Goal: Information Seeking & Learning: Learn about a topic

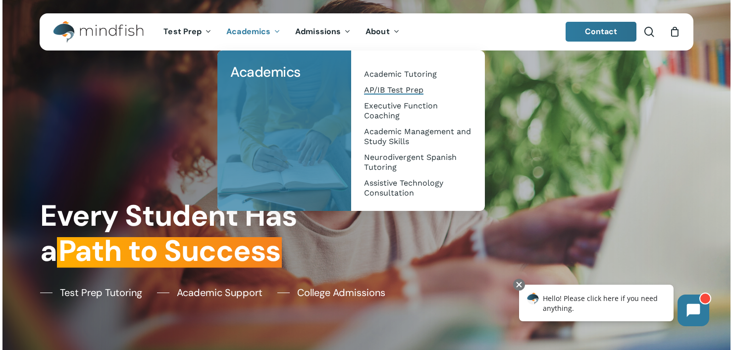
click at [384, 87] on span "AP/IB Test Prep" at bounding box center [393, 89] width 59 height 9
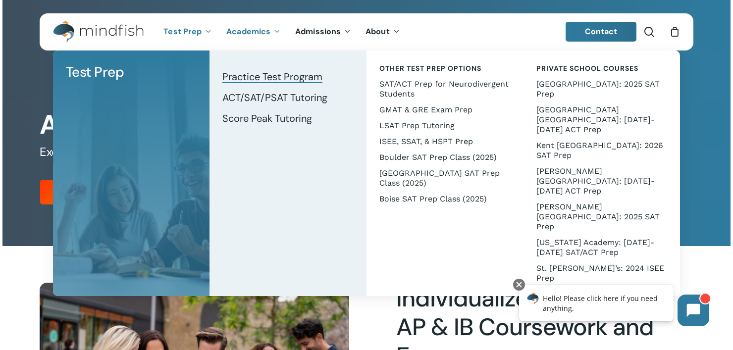
click at [294, 75] on span "Practice Test Program" at bounding box center [272, 76] width 100 height 13
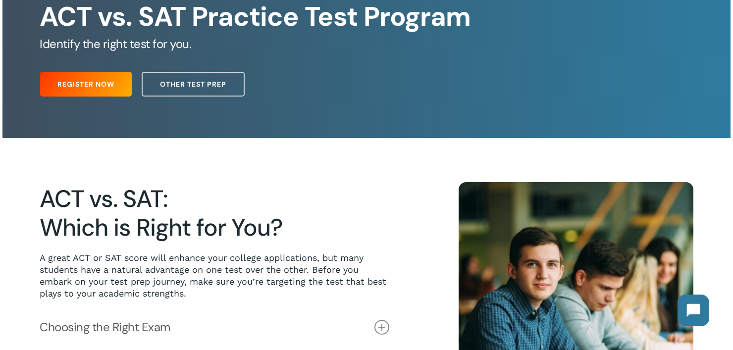
scroll to position [99, 0]
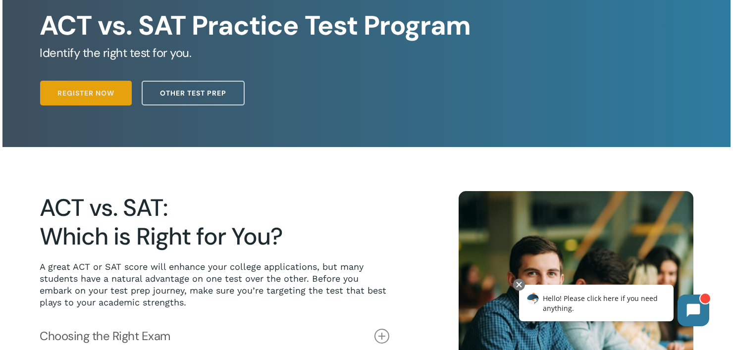
click at [84, 87] on link "Register Now" at bounding box center [86, 93] width 92 height 25
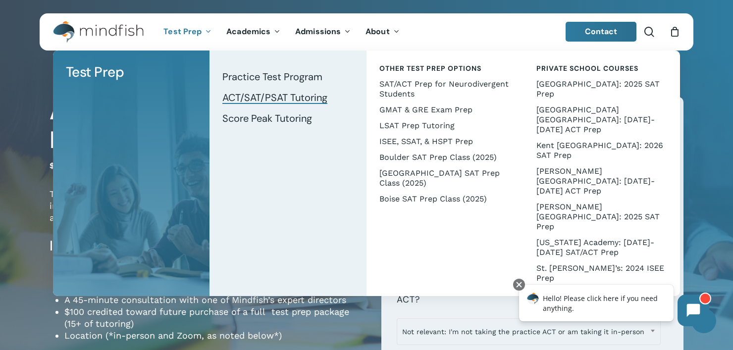
click at [252, 97] on span "ACT/SAT/PSAT Tutoring" at bounding box center [274, 97] width 105 height 13
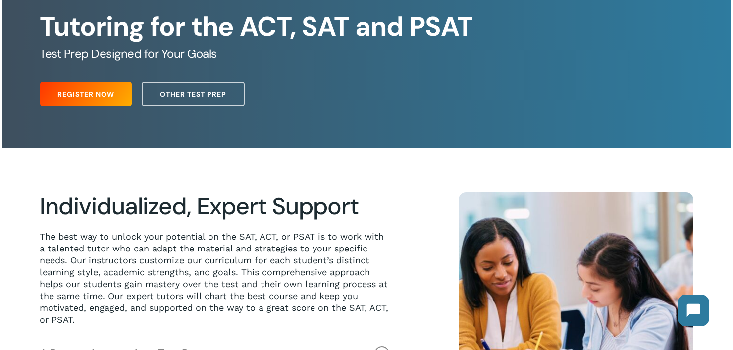
scroll to position [99, 0]
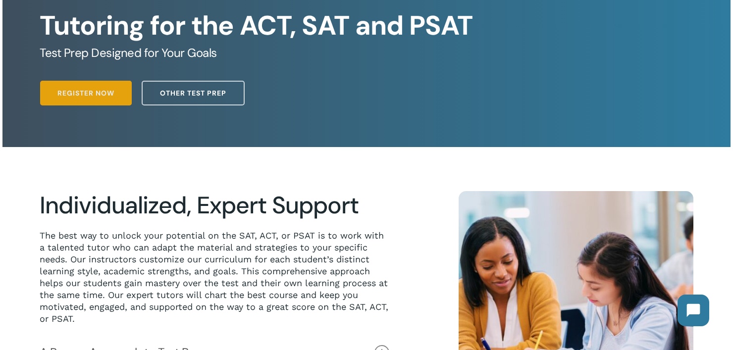
click at [94, 90] on span "Register Now" at bounding box center [85, 93] width 57 height 10
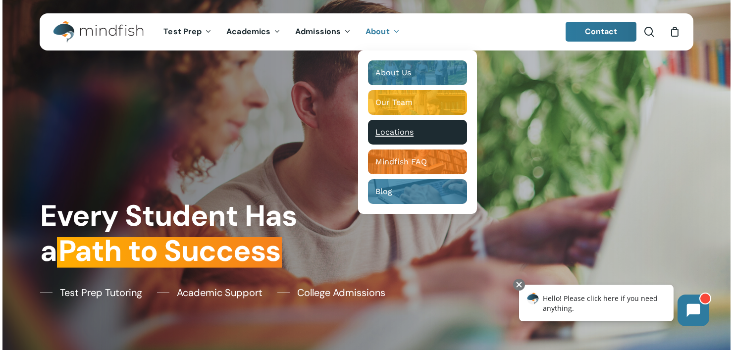
click at [398, 128] on span "Locations" at bounding box center [394, 131] width 38 height 9
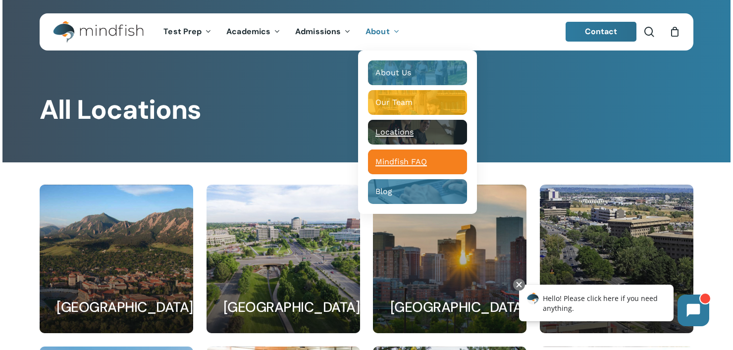
click at [403, 158] on span "Mindfish FAQ" at bounding box center [400, 161] width 51 height 9
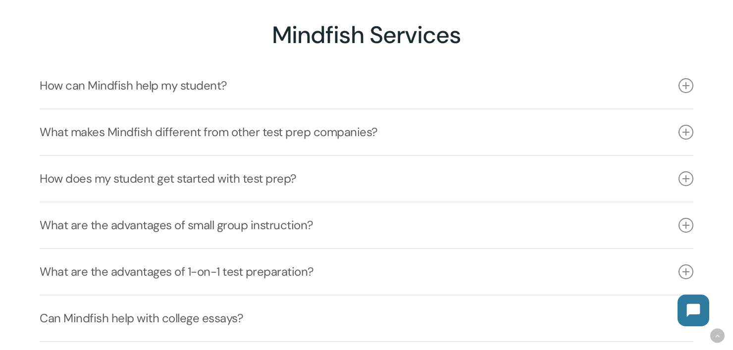
scroll to position [248, 0]
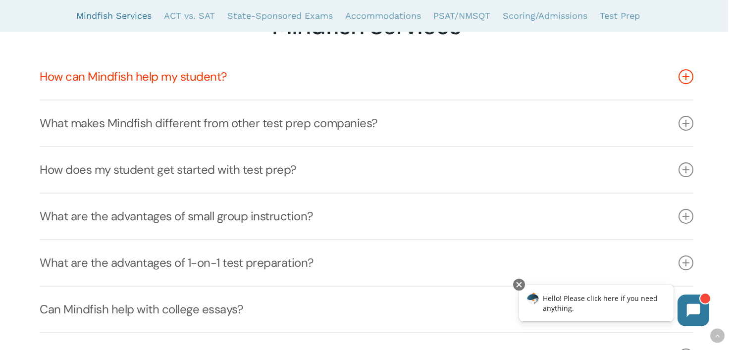
click at [408, 84] on link "How can Mindfish help my student?" at bounding box center [366, 77] width 653 height 46
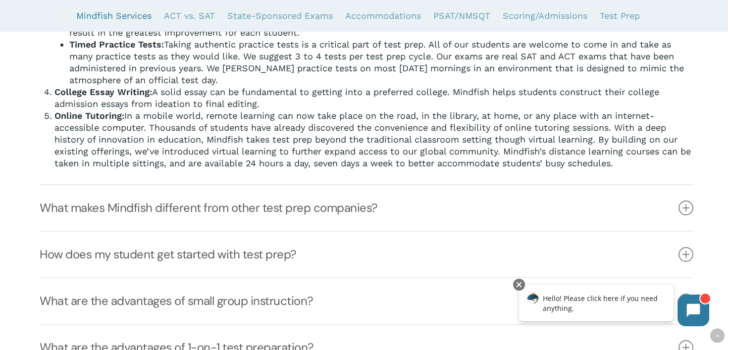
scroll to position [495, 0]
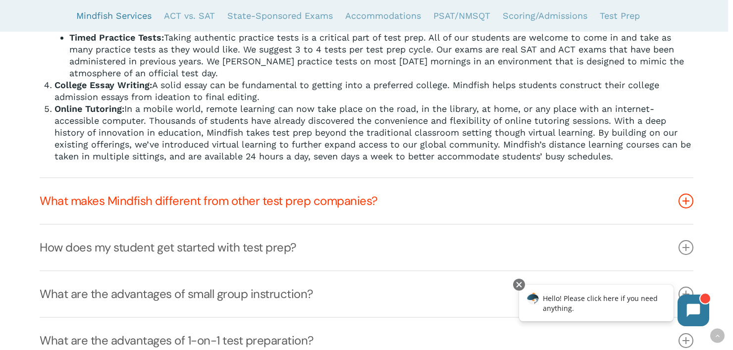
click at [339, 196] on link "What makes Mindfish different from other test prep companies?" at bounding box center [366, 201] width 653 height 46
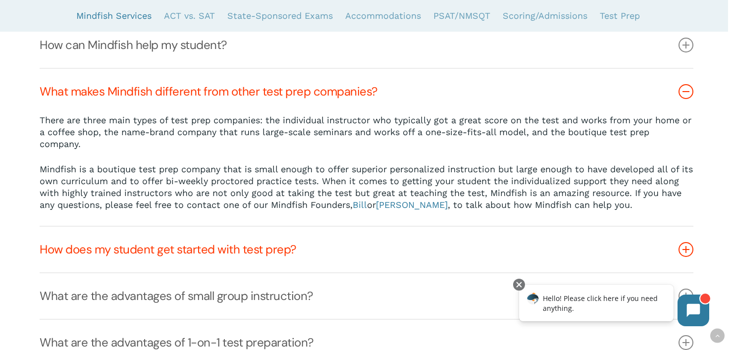
scroll to position [285, 0]
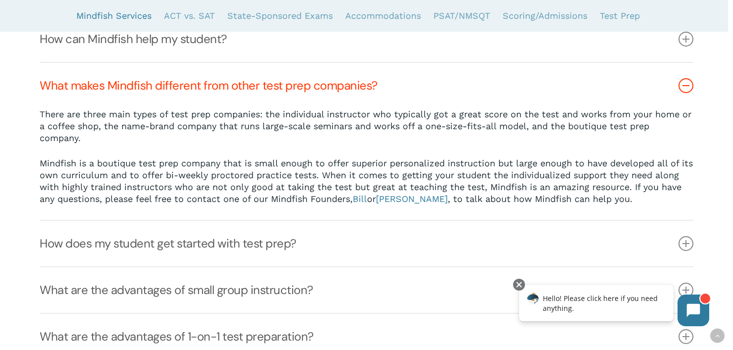
click at [630, 100] on link "What makes Mindfish different from other test prep companies?" at bounding box center [366, 86] width 653 height 46
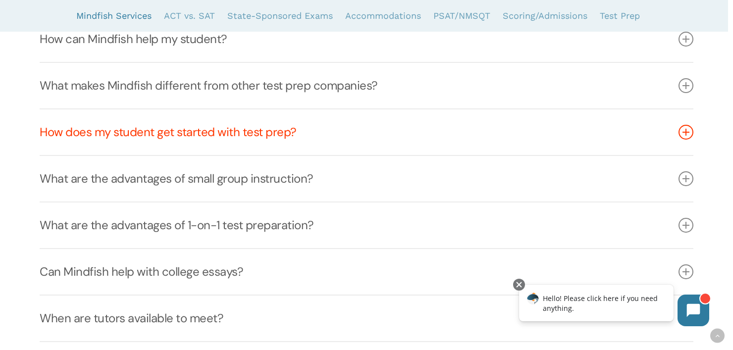
click at [385, 148] on link "How does my student get started with test prep?" at bounding box center [366, 132] width 653 height 46
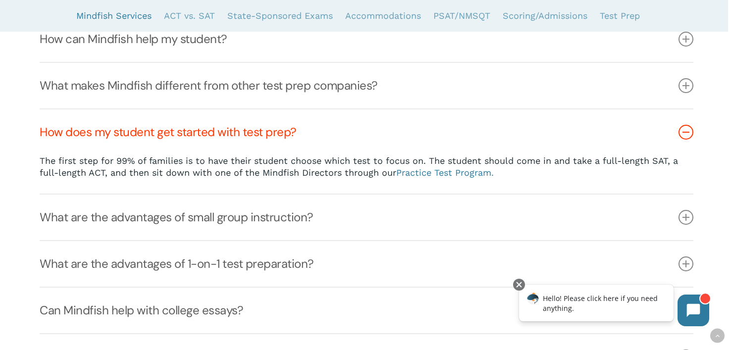
click at [385, 144] on link "How does my student get started with test prep?" at bounding box center [366, 132] width 653 height 46
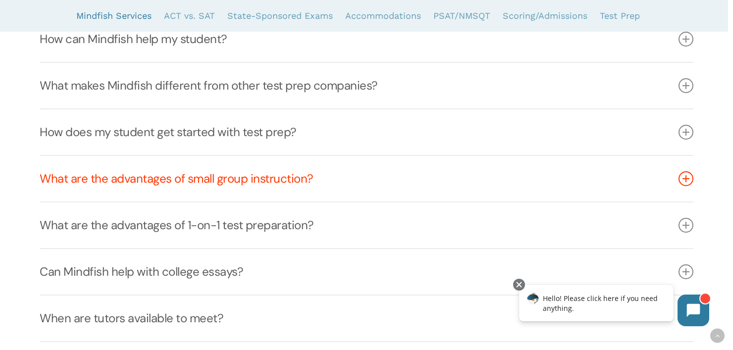
click at [355, 171] on link "What are the advantages of small group instruction?" at bounding box center [366, 179] width 653 height 46
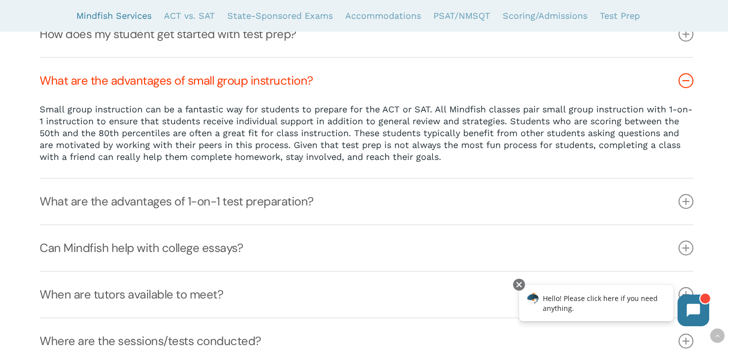
scroll to position [384, 0]
click at [355, 81] on link "What are the advantages of small group instruction?" at bounding box center [366, 80] width 653 height 46
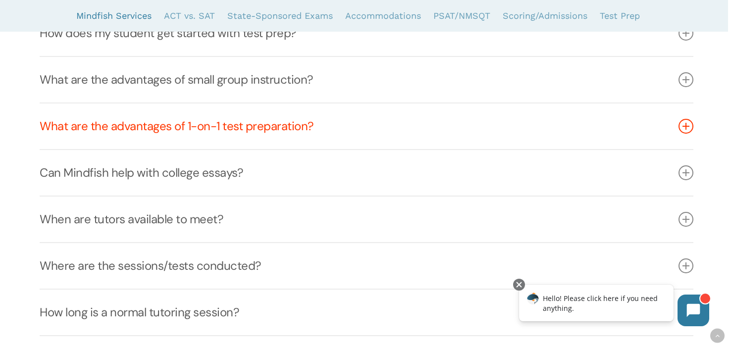
click at [353, 122] on link "What are the advantages of 1-on-1 test preparation?" at bounding box center [366, 126] width 653 height 46
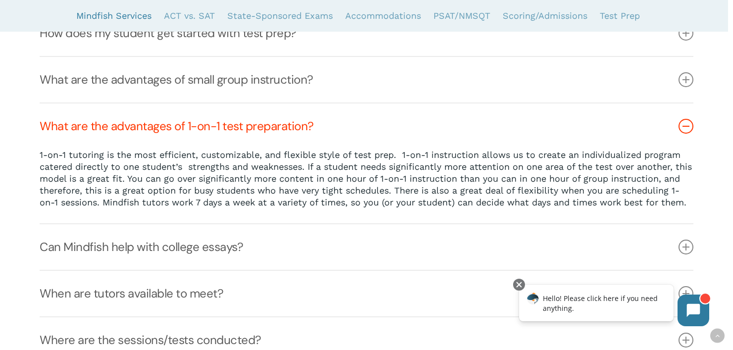
click at [353, 122] on link "What are the advantages of 1-on-1 test preparation?" at bounding box center [366, 126] width 653 height 46
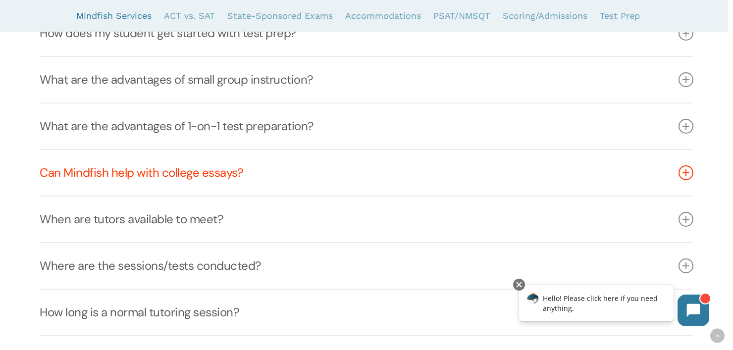
click at [321, 177] on link "Can Mindfish help with college essays?" at bounding box center [366, 173] width 653 height 46
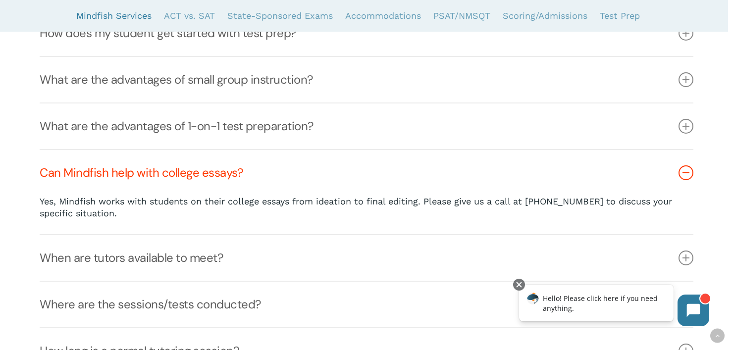
click at [446, 156] on link "Can Mindfish help with college essays?" at bounding box center [366, 173] width 653 height 46
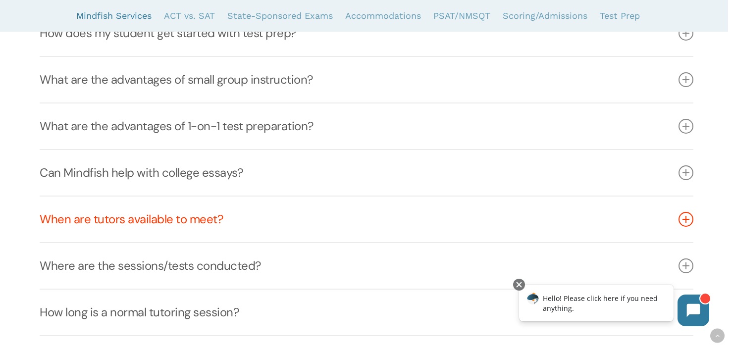
click at [366, 216] on link "When are tutors available to meet?" at bounding box center [366, 220] width 653 height 46
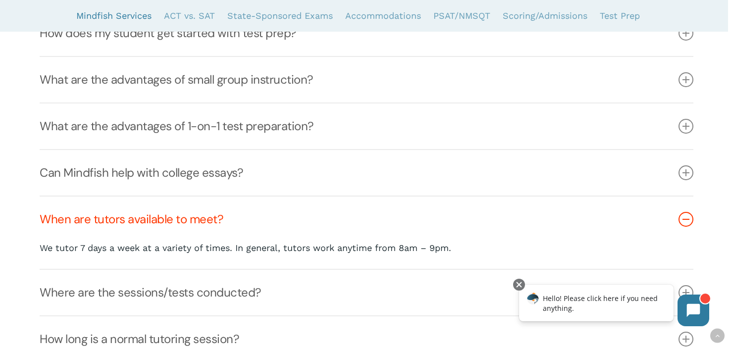
click at [361, 223] on link "When are tutors available to meet?" at bounding box center [366, 220] width 653 height 46
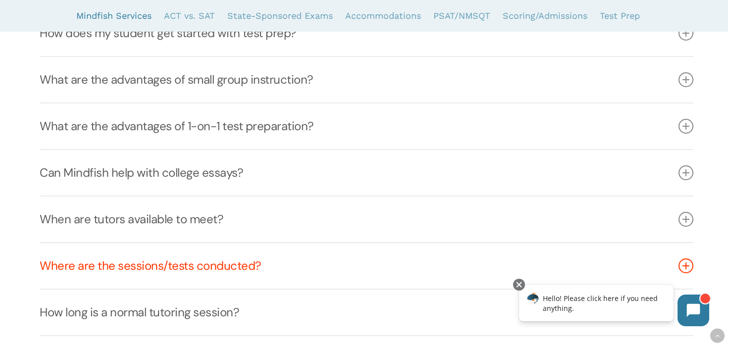
click at [306, 281] on link "Where are the sessions/tests conducted?" at bounding box center [366, 266] width 653 height 46
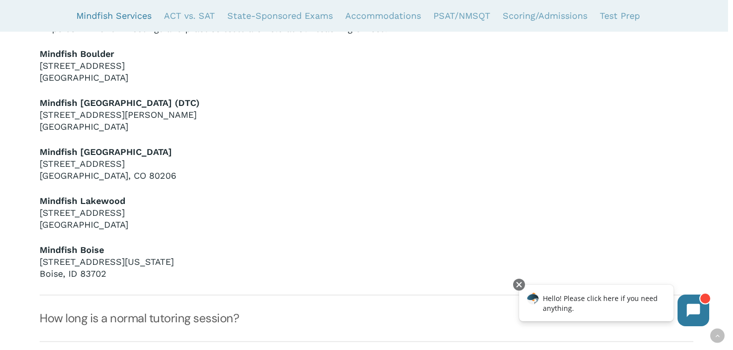
scroll to position [731, 0]
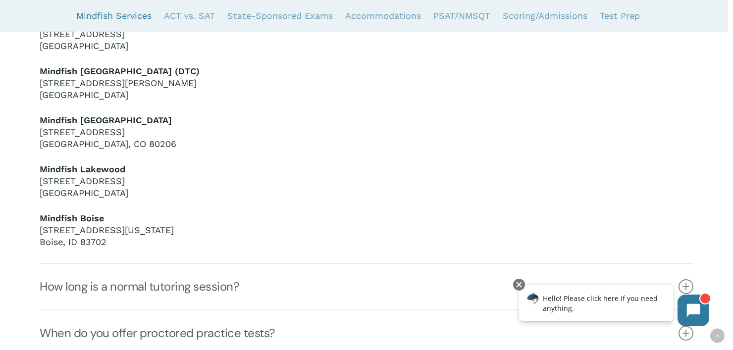
drag, startPoint x: 281, startPoint y: 293, endPoint x: 276, endPoint y: 278, distance: 15.2
click at [281, 293] on link "How long is a normal tutoring session?" at bounding box center [366, 287] width 653 height 46
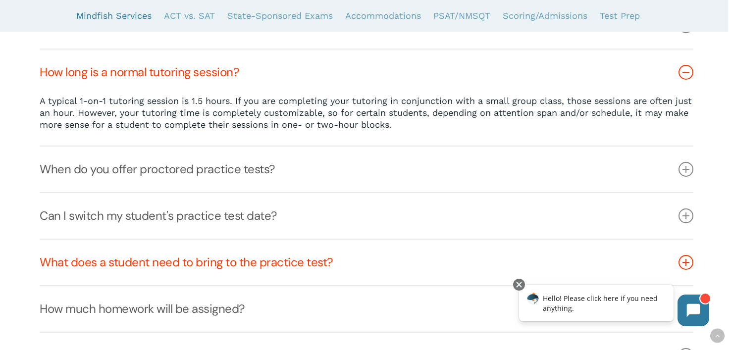
scroll to position [621, 0]
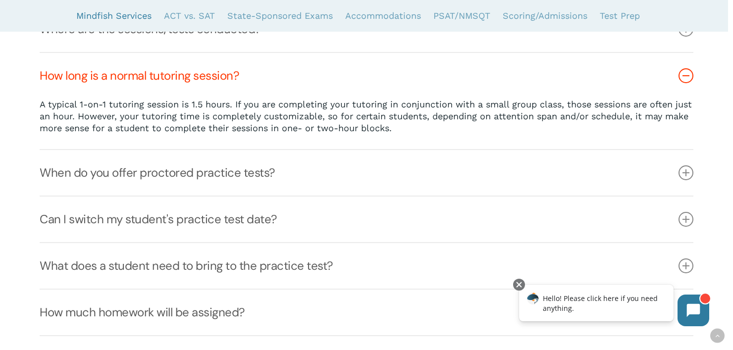
click at [334, 89] on link "How long is a normal tutoring session?" at bounding box center [366, 76] width 653 height 46
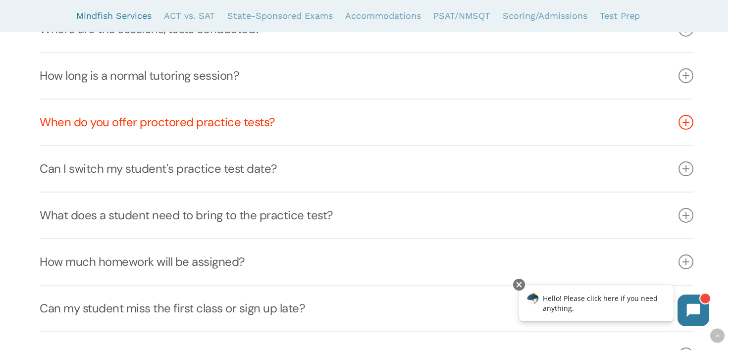
click at [315, 124] on link "When do you offer proctored practice tests?" at bounding box center [366, 123] width 653 height 46
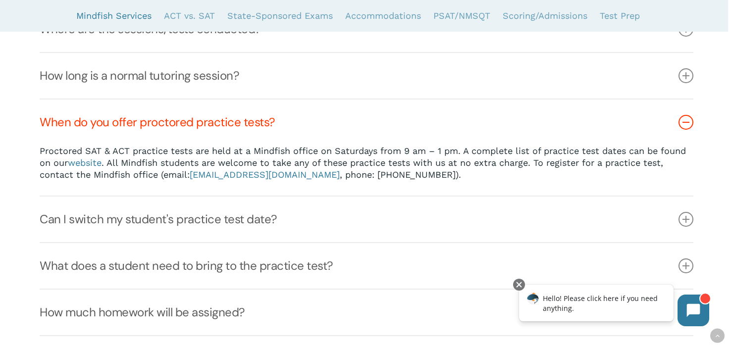
click at [315, 124] on link "When do you offer proctored practice tests?" at bounding box center [366, 123] width 653 height 46
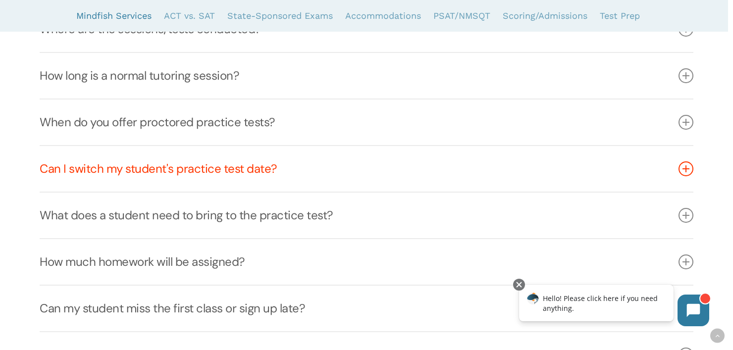
click at [284, 172] on link "Can I switch my student's practice test date?" at bounding box center [366, 169] width 653 height 46
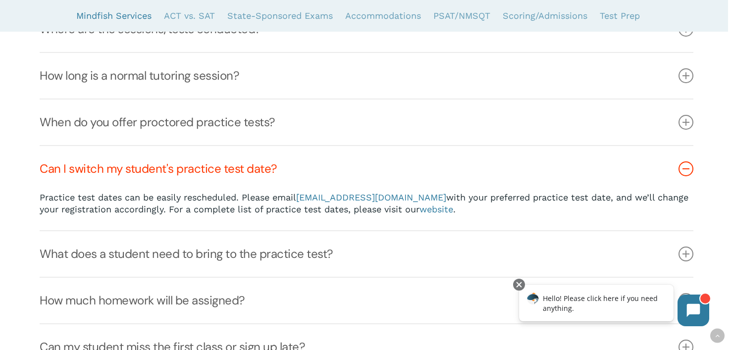
click at [284, 172] on link "Can I switch my student's practice test date?" at bounding box center [366, 169] width 653 height 46
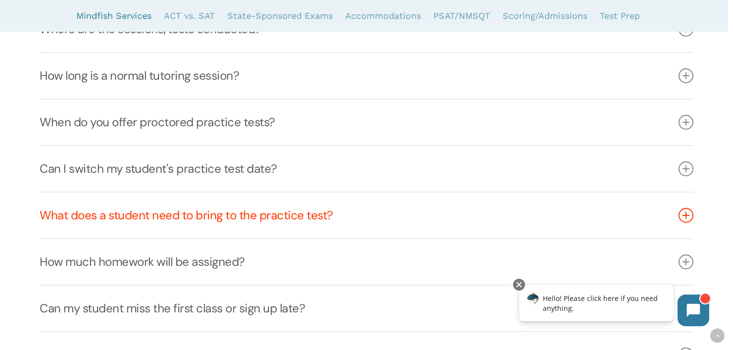
click at [281, 201] on link "What does a student need to bring to the practice test?" at bounding box center [366, 216] width 653 height 46
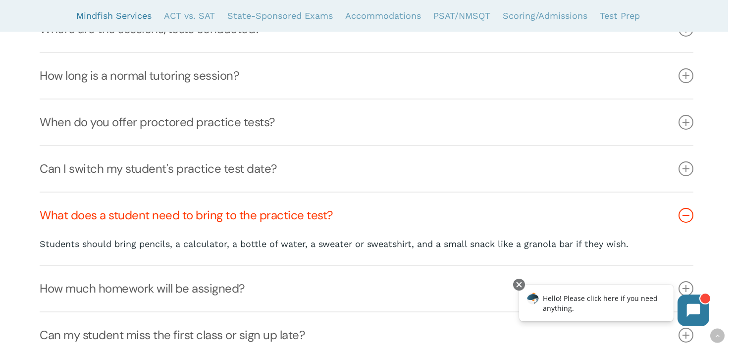
click at [281, 201] on link "What does a student need to bring to the practice test?" at bounding box center [366, 216] width 653 height 46
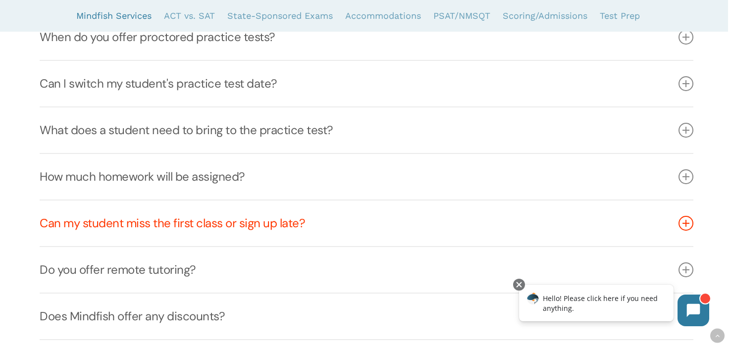
scroll to position [720, 0]
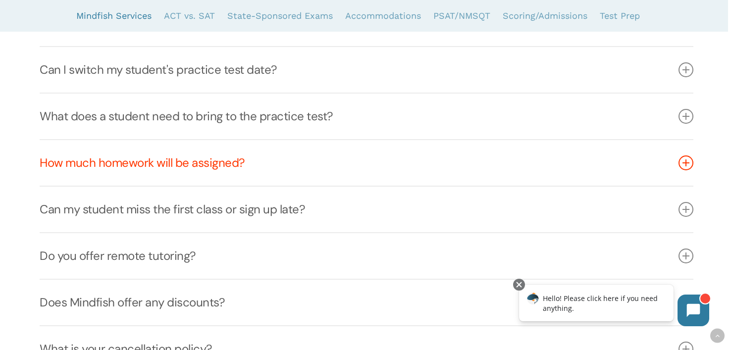
click at [268, 177] on link "How much homework will be assigned?" at bounding box center [366, 163] width 653 height 46
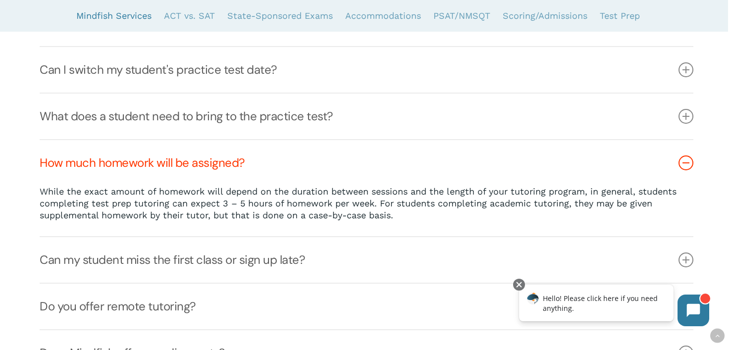
click at [268, 177] on link "How much homework will be assigned?" at bounding box center [366, 163] width 653 height 46
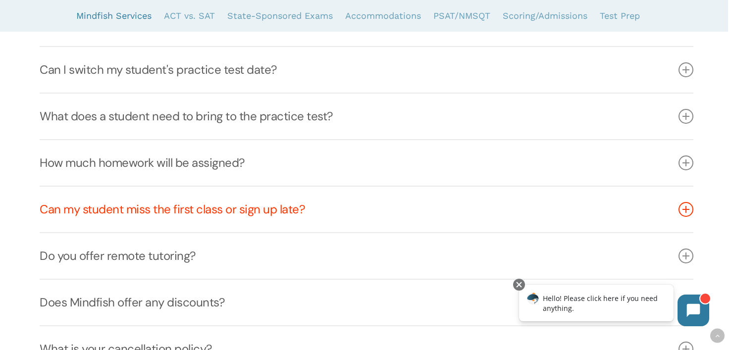
click at [254, 207] on link "Can my student miss the first class or sign up late?" at bounding box center [366, 210] width 653 height 46
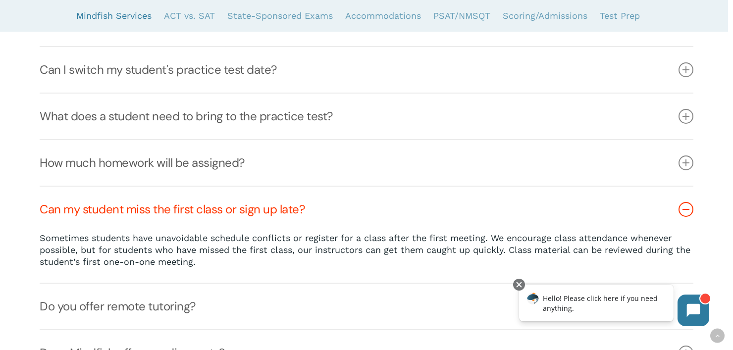
click at [254, 207] on link "Can my student miss the first class or sign up late?" at bounding box center [366, 210] width 653 height 46
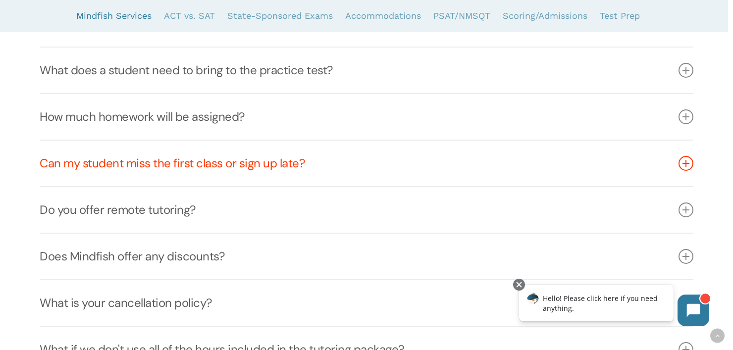
scroll to position [769, 0]
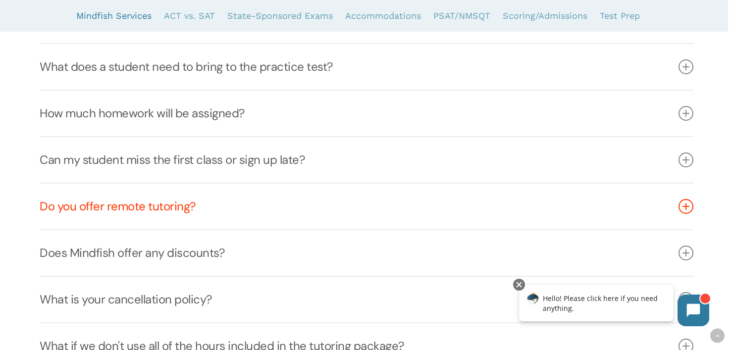
click at [242, 202] on link "Do you offer remote tutoring?" at bounding box center [366, 207] width 653 height 46
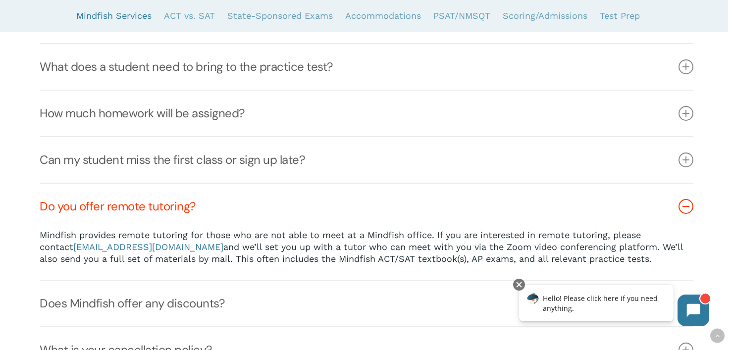
click at [242, 202] on link "Do you offer remote tutoring?" at bounding box center [366, 207] width 653 height 46
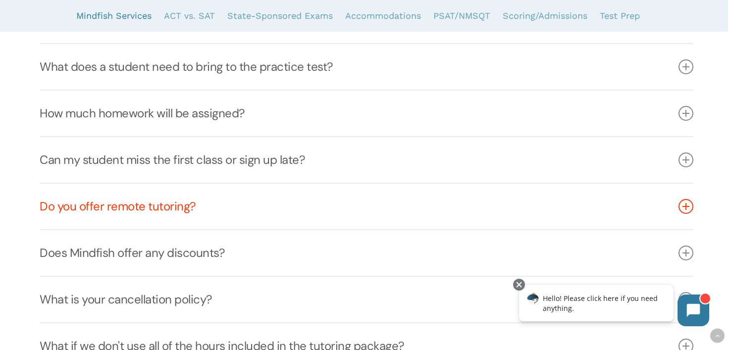
click at [242, 202] on link "Do you offer remote tutoring?" at bounding box center [366, 207] width 653 height 46
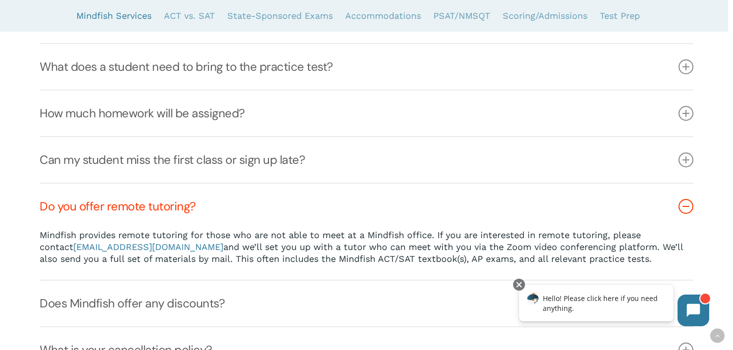
click at [242, 202] on link "Do you offer remote tutoring?" at bounding box center [366, 207] width 653 height 46
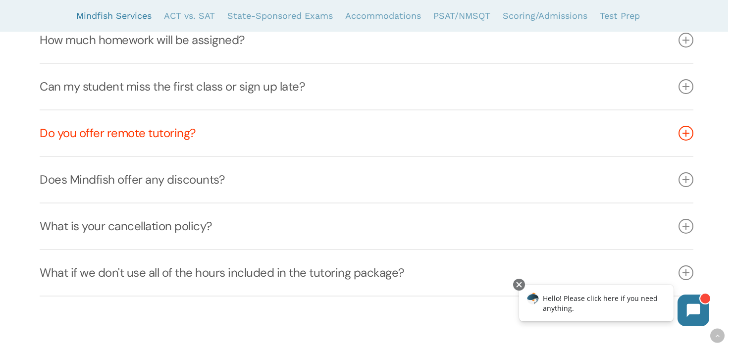
scroll to position [868, 0]
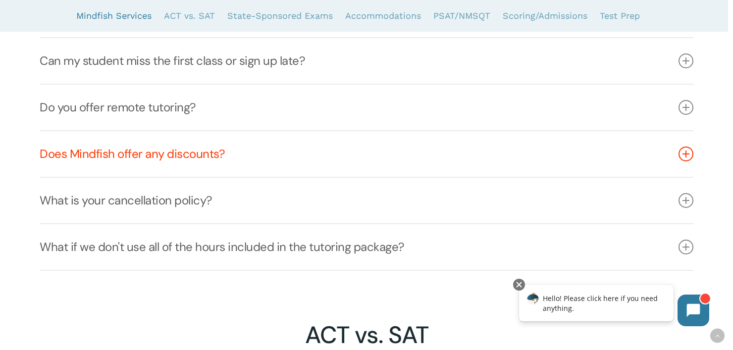
click at [238, 169] on link "Does Mindfish offer any discounts?" at bounding box center [366, 154] width 653 height 46
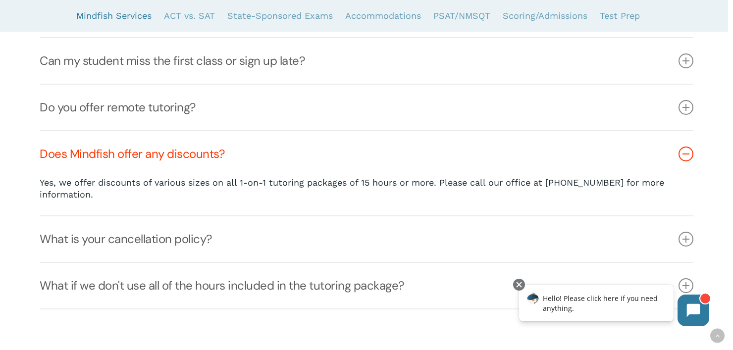
click at [239, 158] on link "Does Mindfish offer any discounts?" at bounding box center [366, 154] width 653 height 46
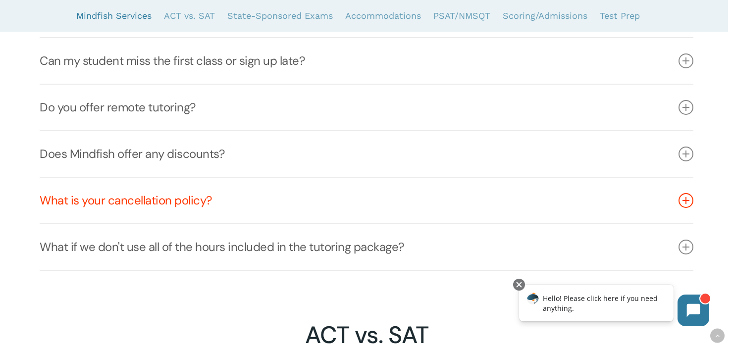
click at [233, 196] on link "What is your cancellation policy?" at bounding box center [366, 201] width 653 height 46
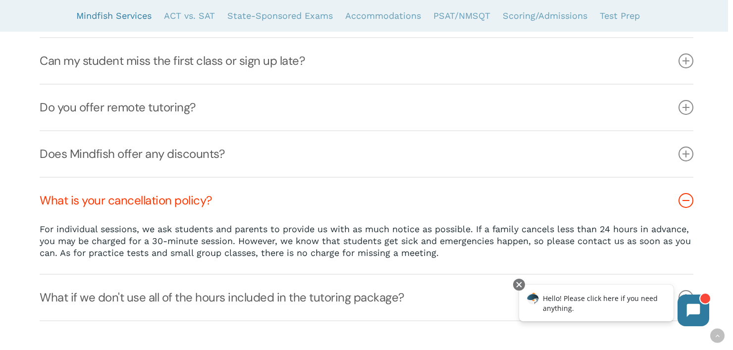
click at [233, 196] on link "What is your cancellation policy?" at bounding box center [366, 201] width 653 height 46
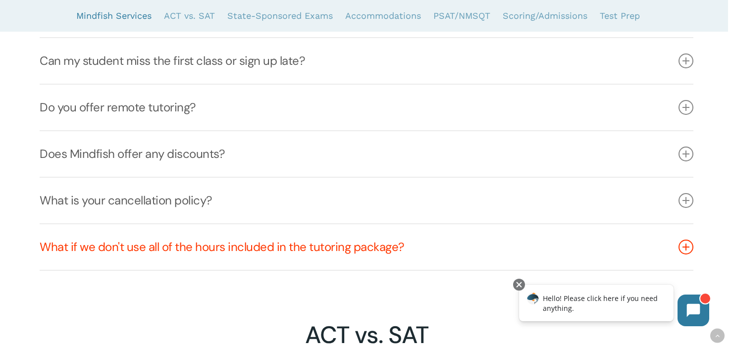
click at [234, 235] on link "What if we don't use all of the hours included in the tutoring package?" at bounding box center [366, 247] width 653 height 46
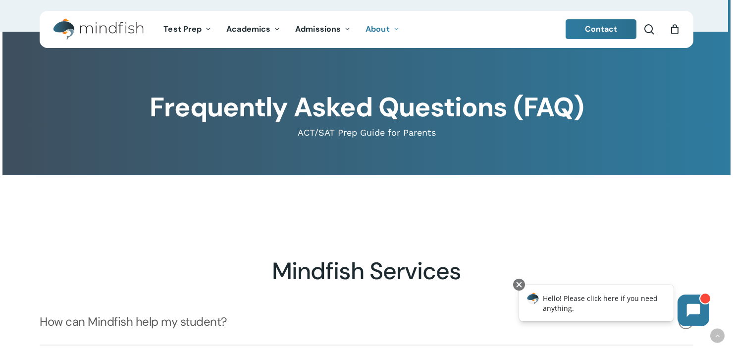
scroll to position [0, 0]
